Goal: Find specific page/section: Find specific page/section

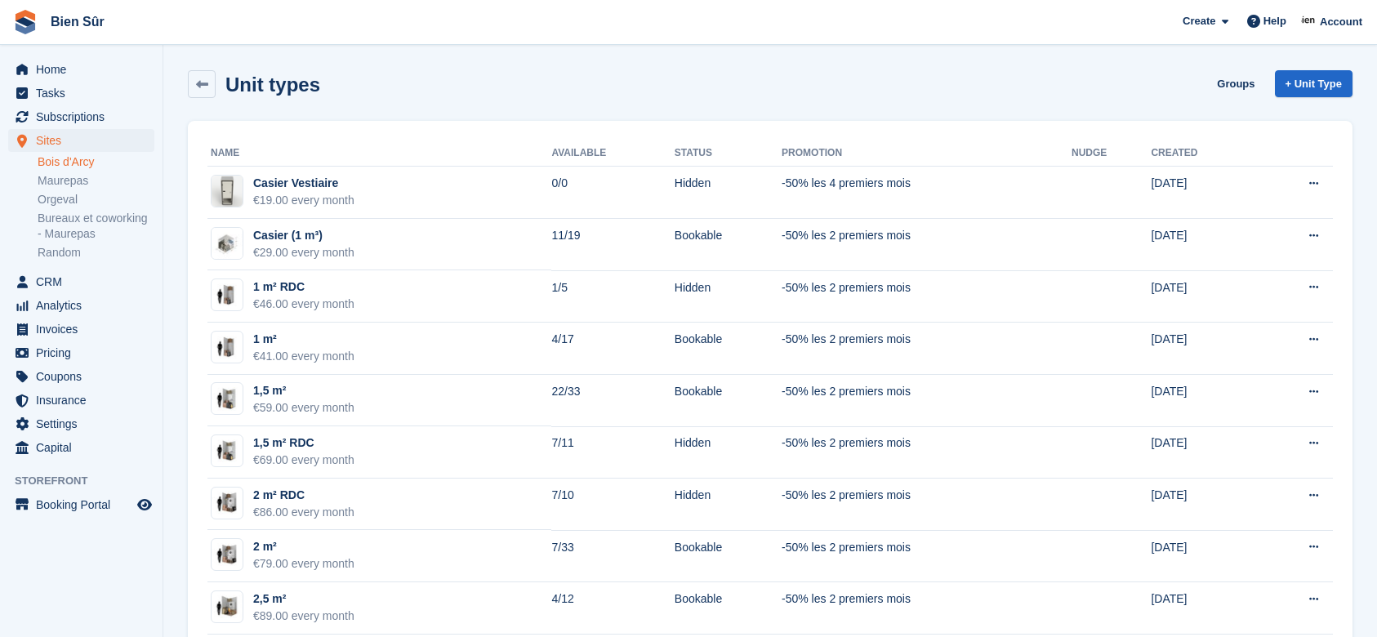
scroll to position [544, 0]
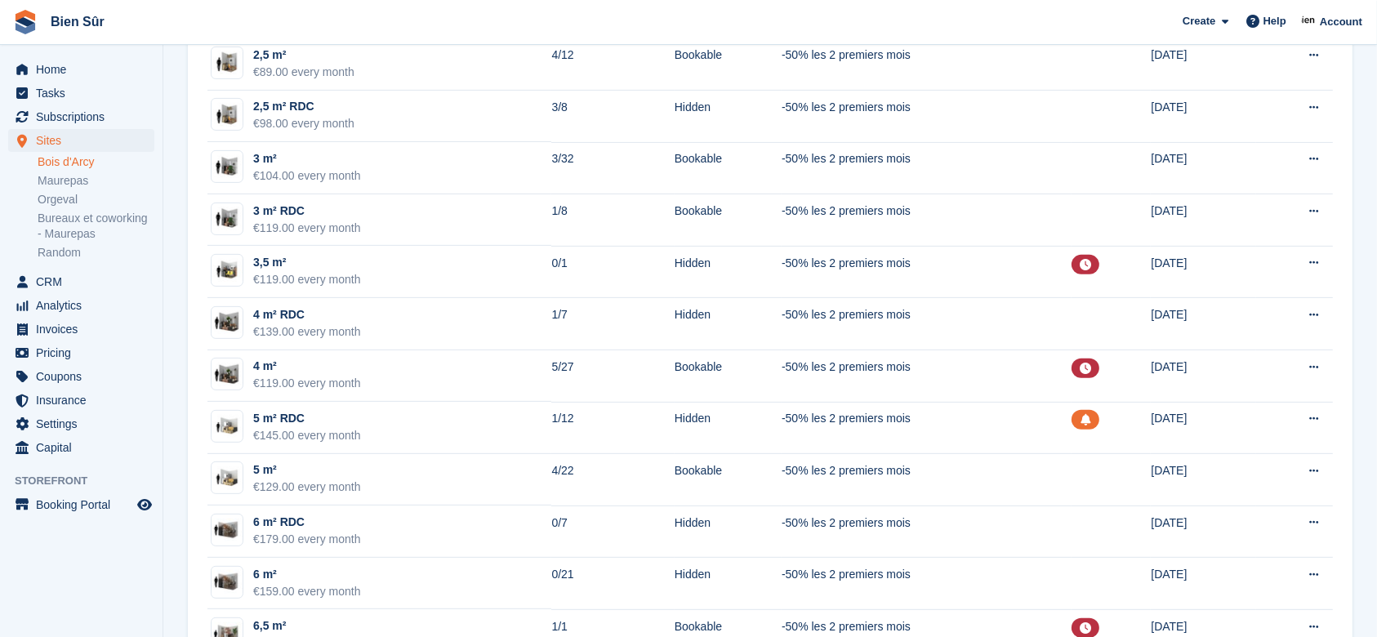
click at [72, 181] on link "Maurepas" at bounding box center [96, 181] width 117 height 16
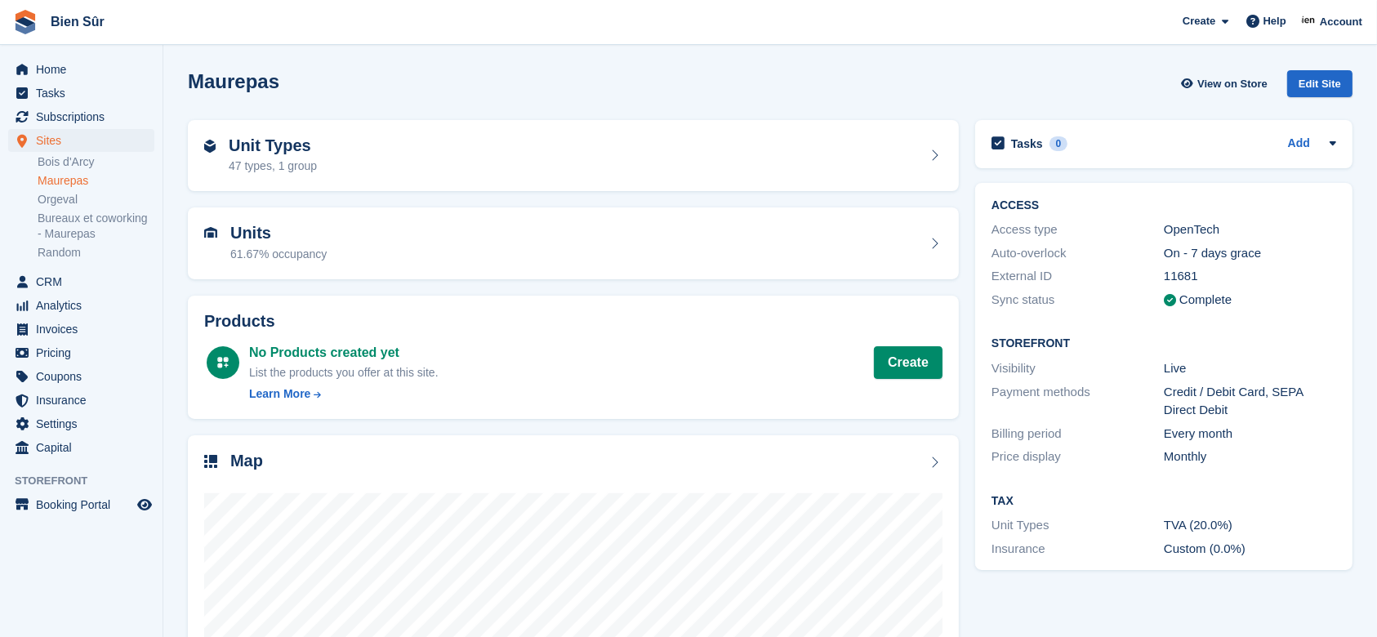
click at [363, 166] on div "Unit Types 47 types, 1 group" at bounding box center [573, 155] width 738 height 39
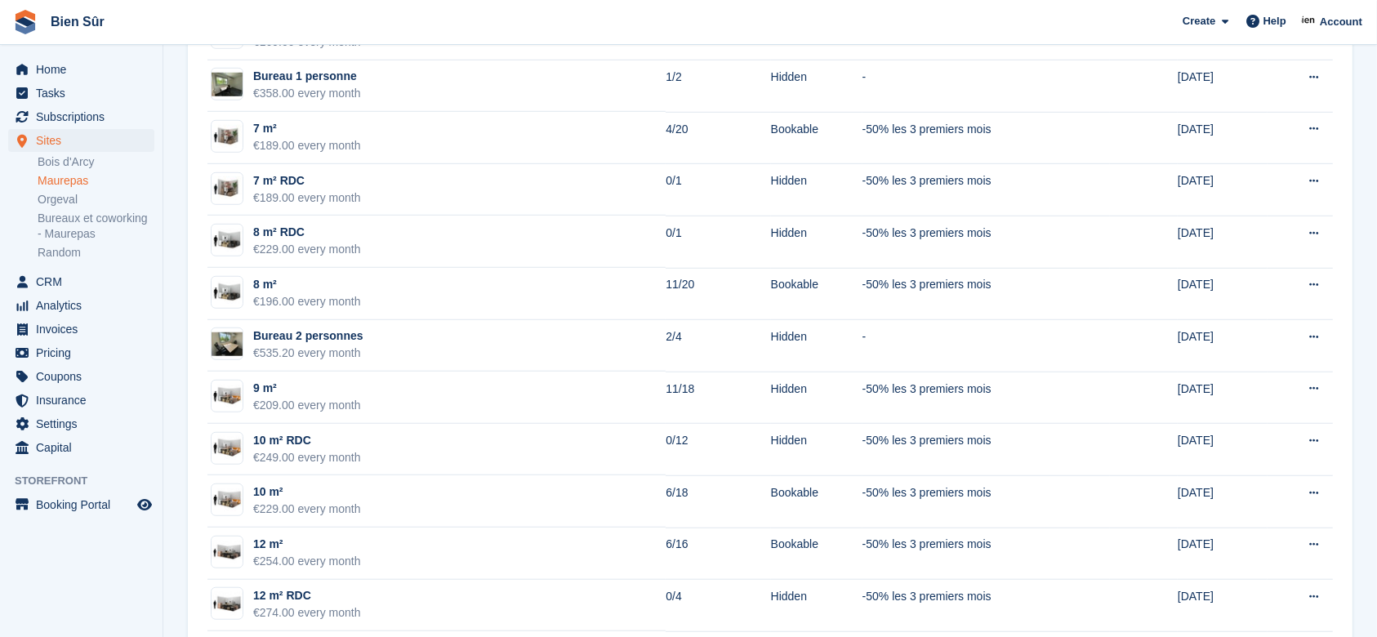
scroll to position [1089, 0]
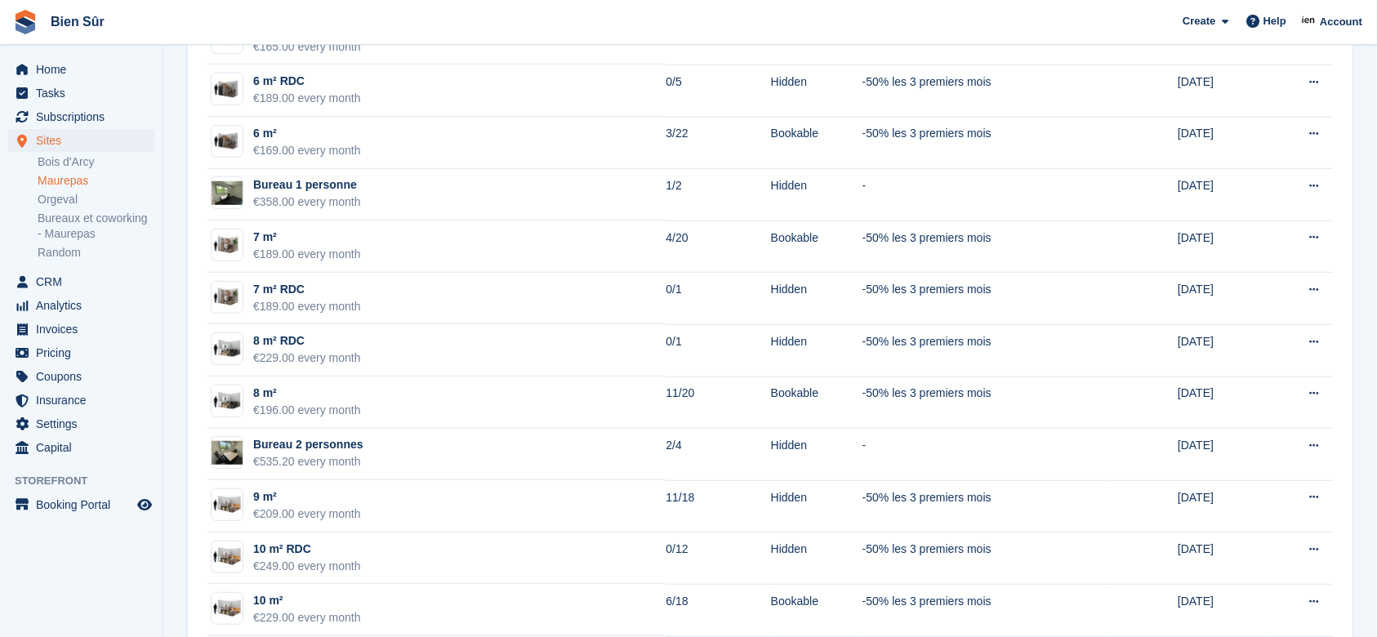
click at [428, 199] on td "Bureau 1 personne €358.00 every month" at bounding box center [436, 195] width 458 height 52
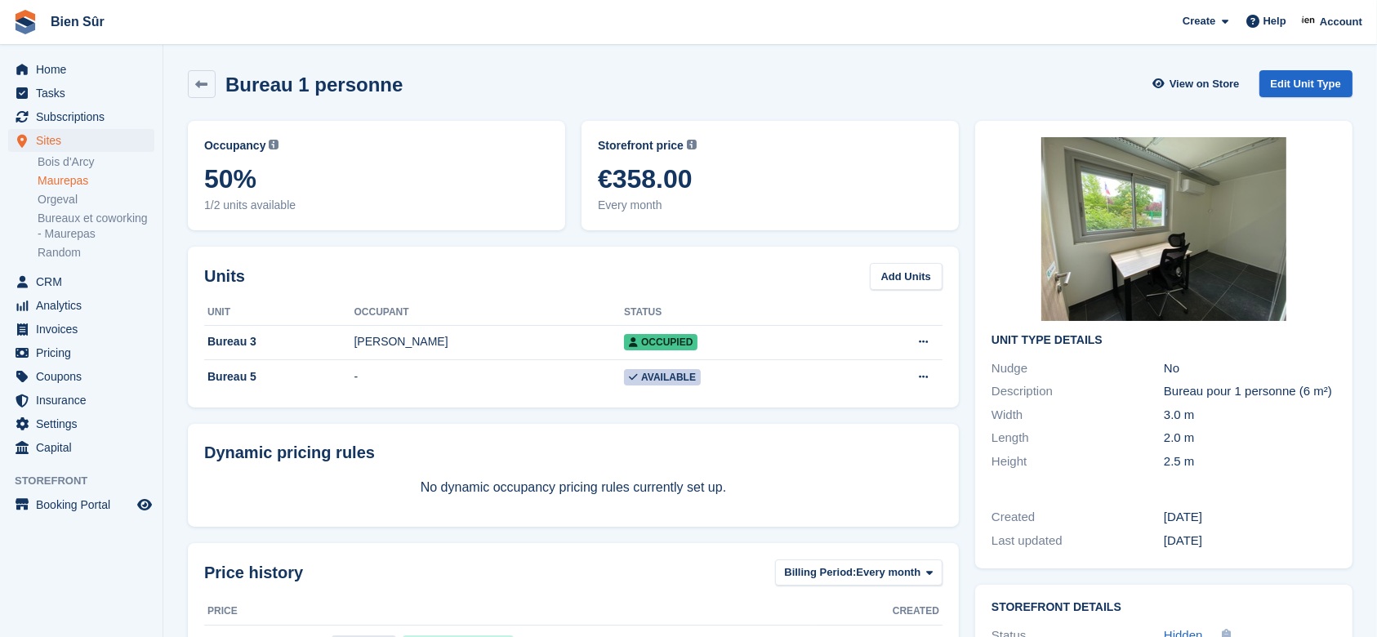
click at [537, 421] on div "Occupancy Current percentage of all currently allocated units of this unit type…" at bounding box center [573, 509] width 787 height 792
click at [203, 87] on icon at bounding box center [202, 84] width 12 height 12
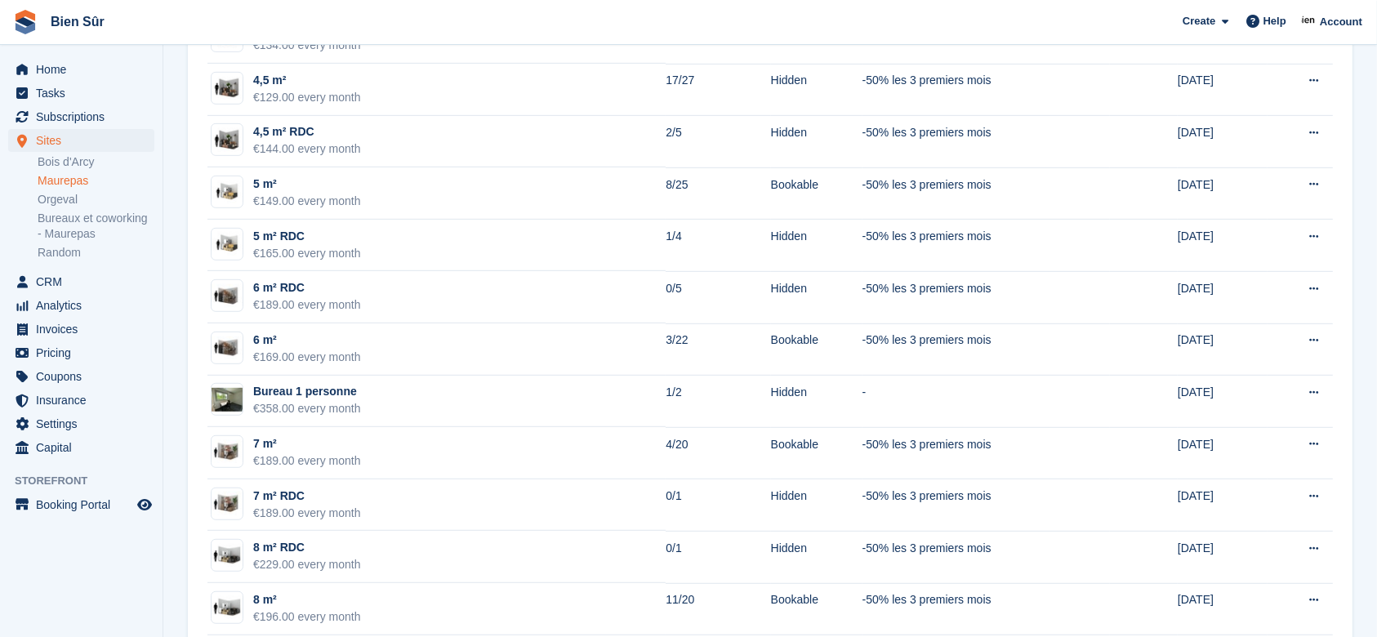
scroll to position [980, 0]
